Goal: Information Seeking & Learning: Check status

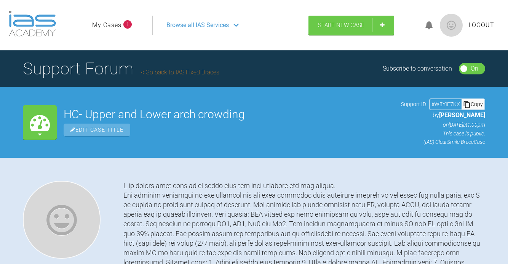
click at [430, 26] on icon at bounding box center [429, 25] width 8 height 9
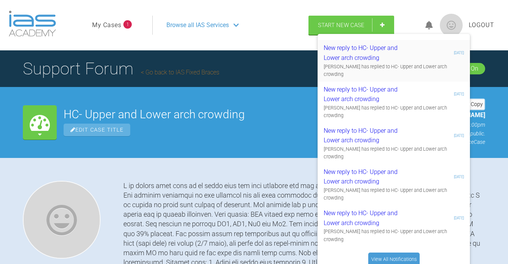
click at [404, 55] on div "New reply to HC- Upper and Lower arch crowding" at bounding box center [369, 52] width 91 height 19
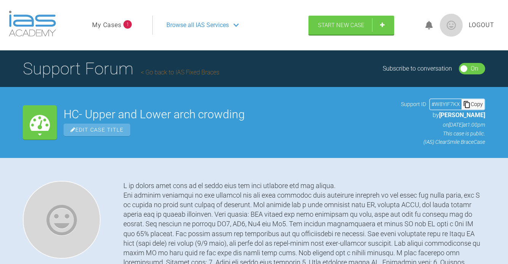
click at [125, 27] on span "1" at bounding box center [127, 24] width 8 height 8
click at [112, 23] on link "My Cases" at bounding box center [106, 25] width 29 height 10
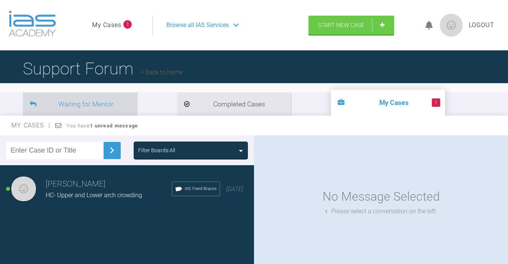
click at [113, 103] on li "Waiting for Mentor" at bounding box center [80, 103] width 114 height 23
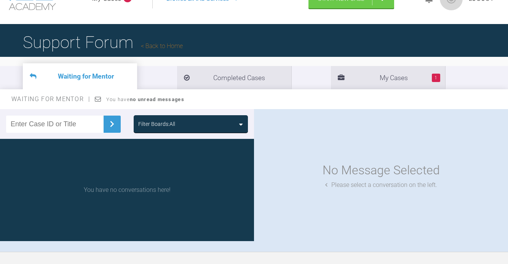
scroll to position [38, 0]
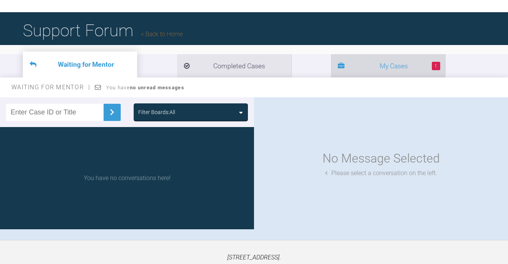
click at [331, 66] on li "1 My Cases" at bounding box center [388, 65] width 114 height 23
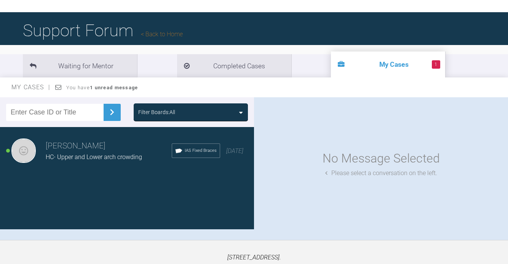
click at [119, 150] on h3 "[PERSON_NAME]" at bounding box center [109, 145] width 126 height 13
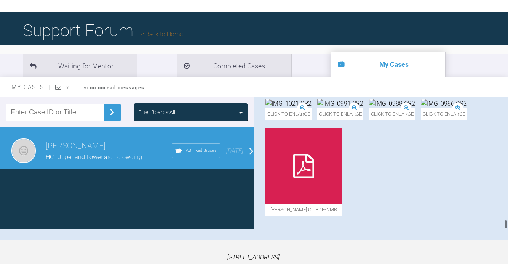
scroll to position [3075, 0]
drag, startPoint x: 506, startPoint y: 117, endPoint x: 506, endPoint y: 239, distance: 121.9
click at [506, 239] on div "Filter Boards: All Tracey Campbell HC- Upper and Lower arch crowding IAS Fixed …" at bounding box center [254, 168] width 508 height 142
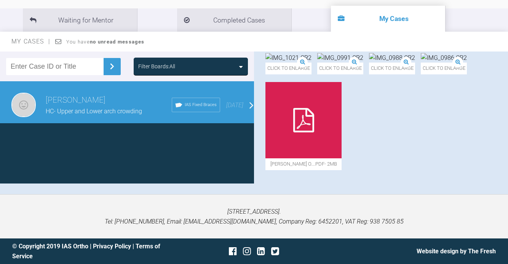
scroll to position [0, 0]
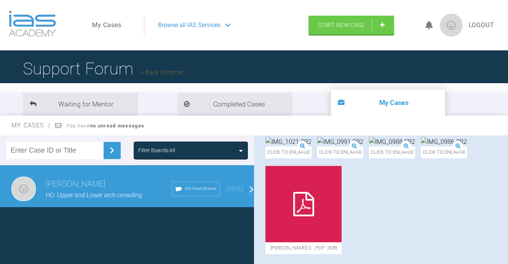
click at [429, 26] on icon at bounding box center [429, 25] width 8 height 9
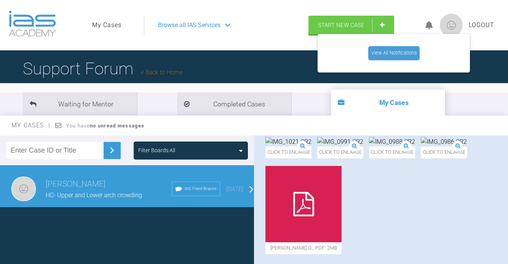
click at [406, 54] on link "View All Notifications" at bounding box center [393, 53] width 51 height 14
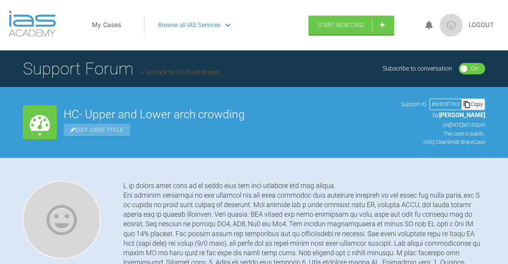
click at [226, 24] on icon at bounding box center [227, 25] width 5 height 6
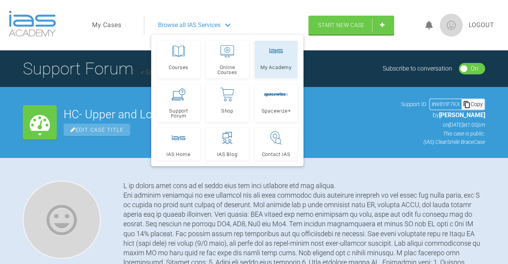
click at [270, 59] on link "My Academy" at bounding box center [276, 59] width 43 height 37
